Goal: Transaction & Acquisition: Purchase product/service

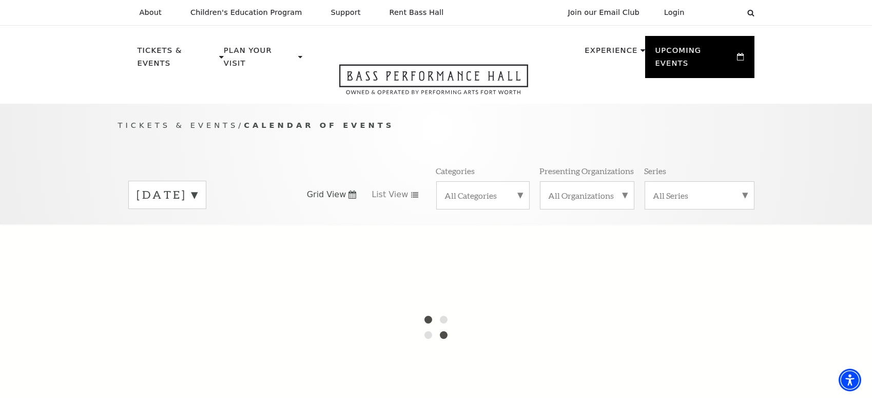
click at [198, 187] on label "[DATE]" at bounding box center [167, 195] width 61 height 16
click at [198, 205] on label "[DATE]" at bounding box center [167, 216] width 61 height 22
click at [463, 190] on label "All Categories" at bounding box center [483, 195] width 76 height 11
click at [475, 190] on label "All Categories" at bounding box center [483, 196] width 76 height 13
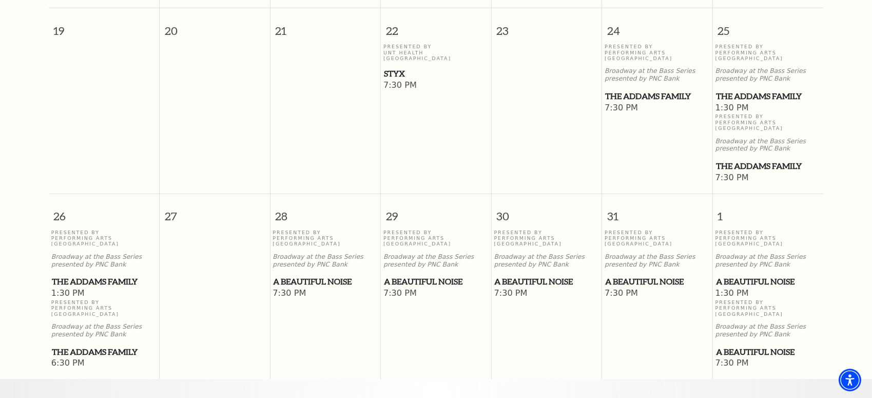
scroll to position [697, 0]
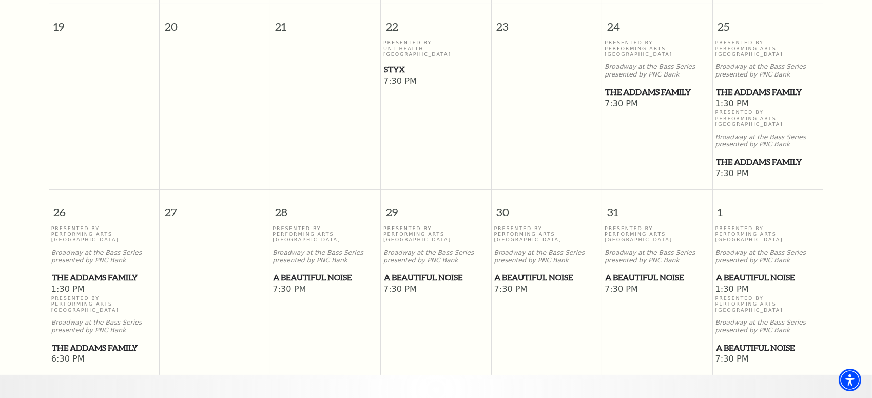
click at [292, 271] on span "A Beautiful Noise" at bounding box center [325, 277] width 104 height 13
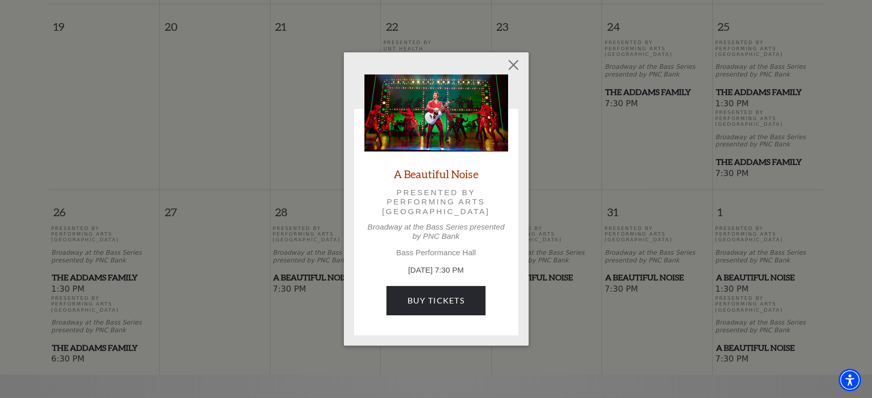
click at [448, 173] on link "A Beautiful Noise" at bounding box center [436, 174] width 85 height 14
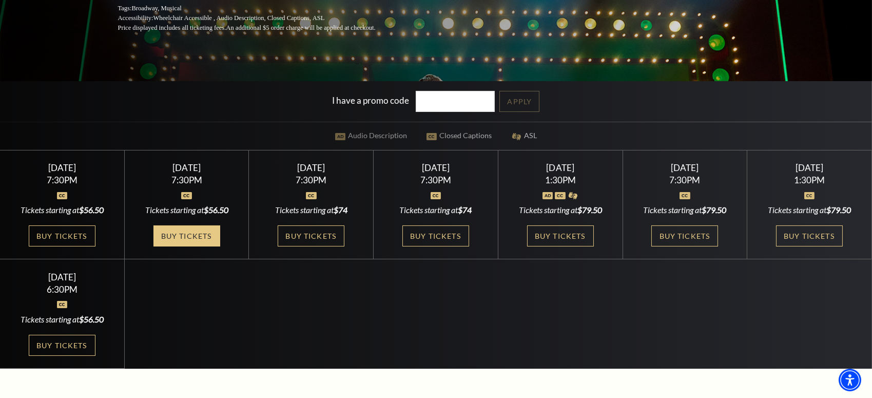
scroll to position [280, 0]
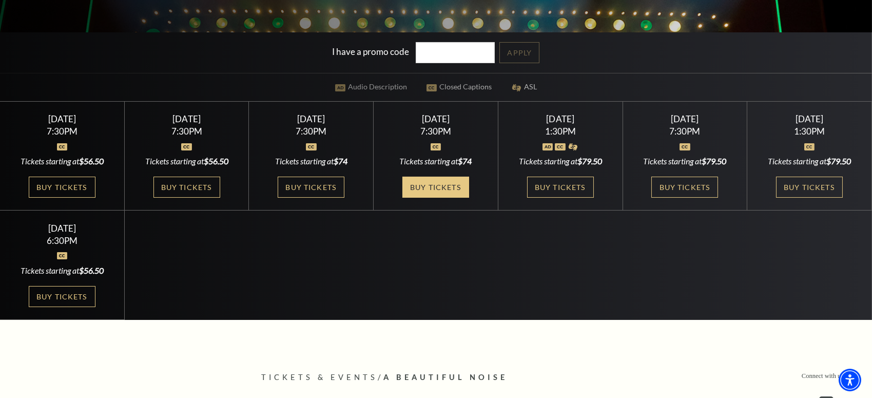
click at [439, 184] on link "Buy Tickets" at bounding box center [435, 187] width 67 height 21
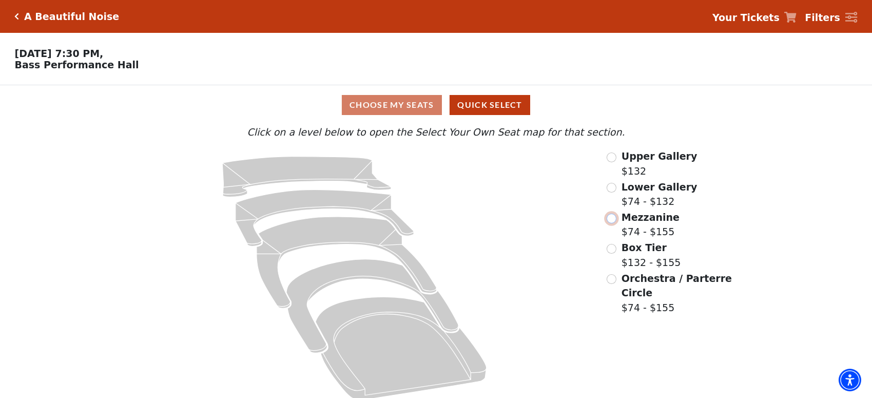
click at [610, 220] on input "Mezzanine$74 - $155\a" at bounding box center [611, 218] width 10 height 10
